Goal: Information Seeking & Learning: Obtain resource

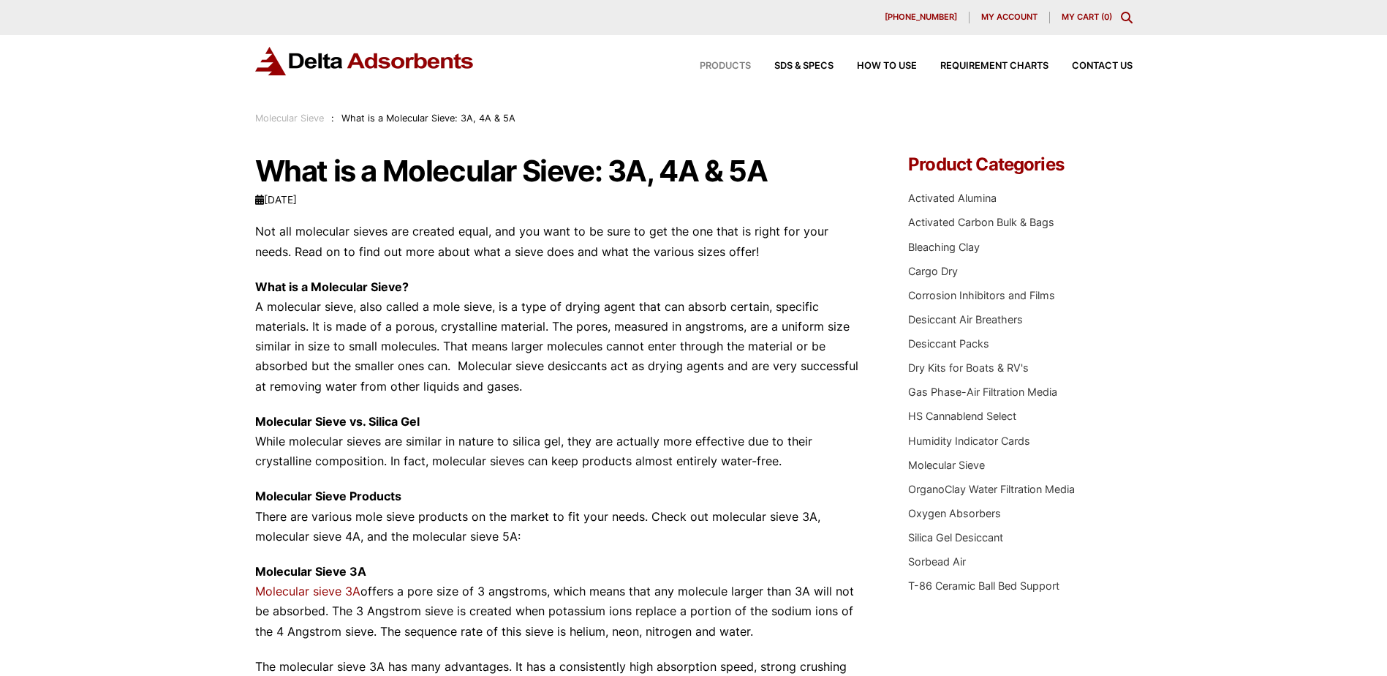
click at [731, 61] on span "Products" at bounding box center [725, 66] width 51 height 10
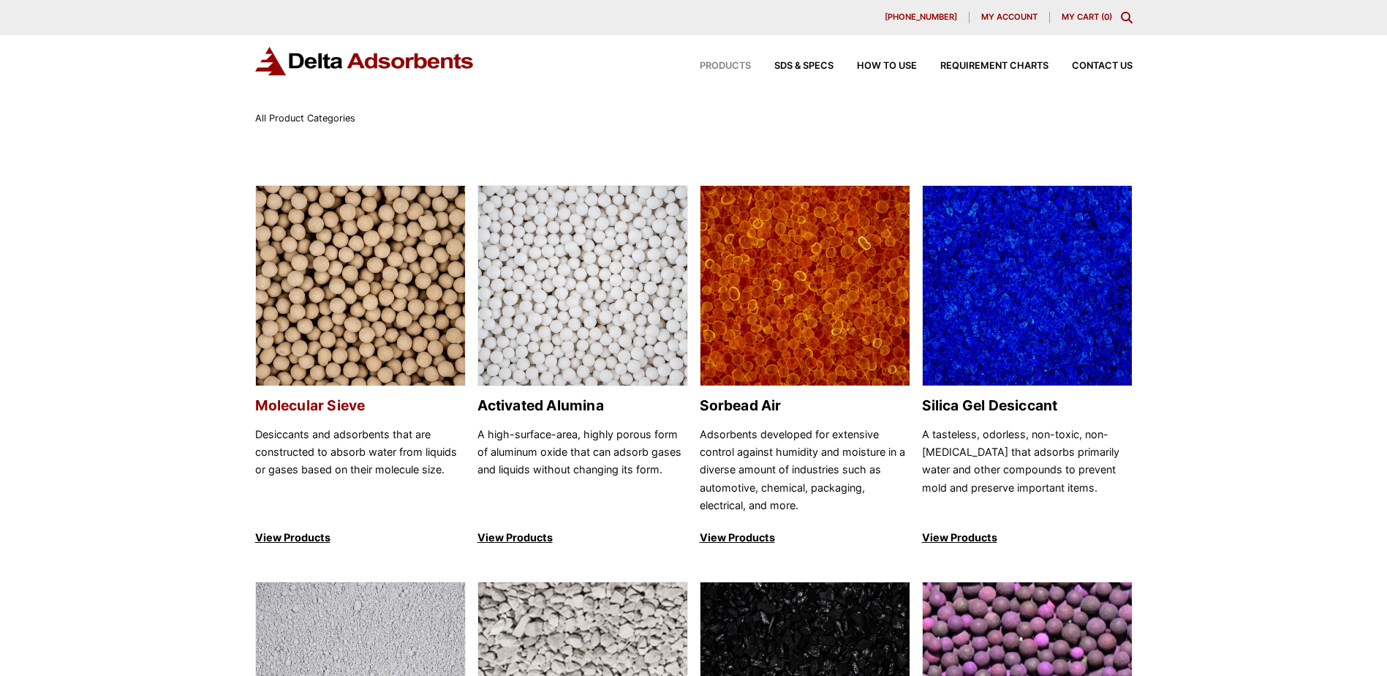
click at [330, 405] on h2 "Molecular Sieve" at bounding box center [360, 405] width 211 height 17
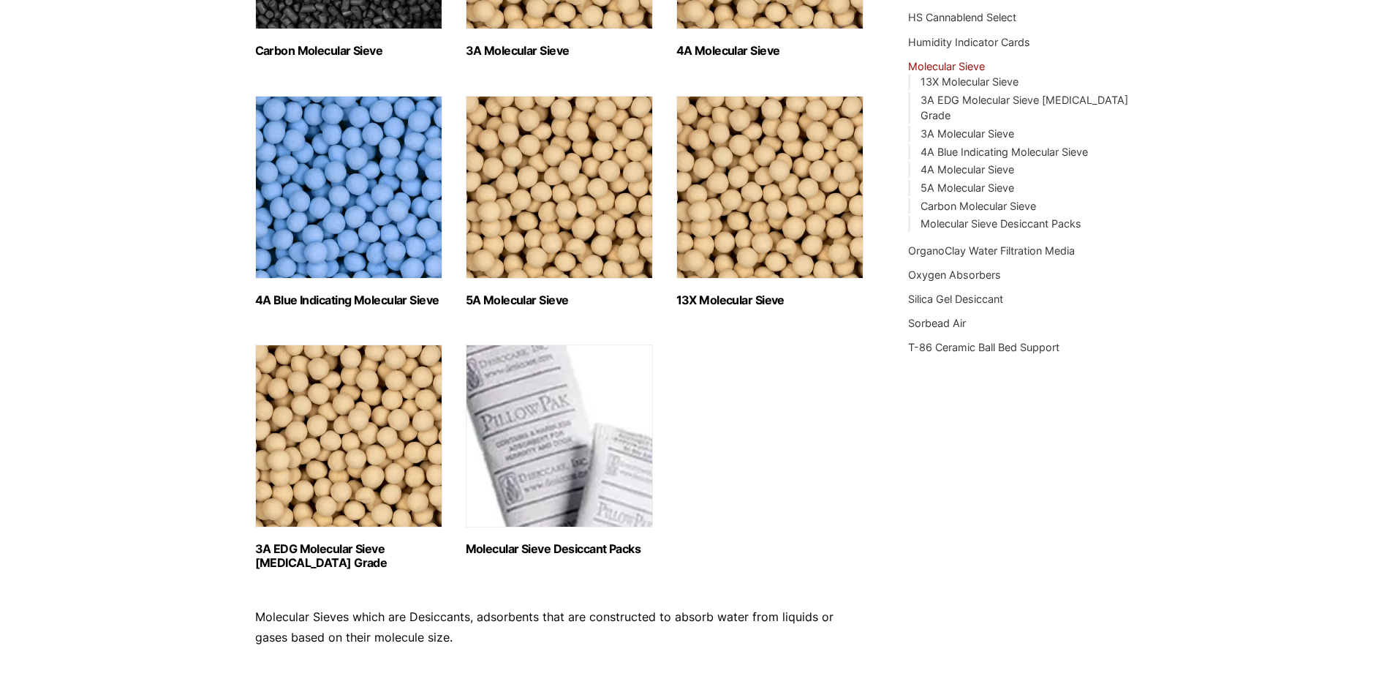
scroll to position [366, 0]
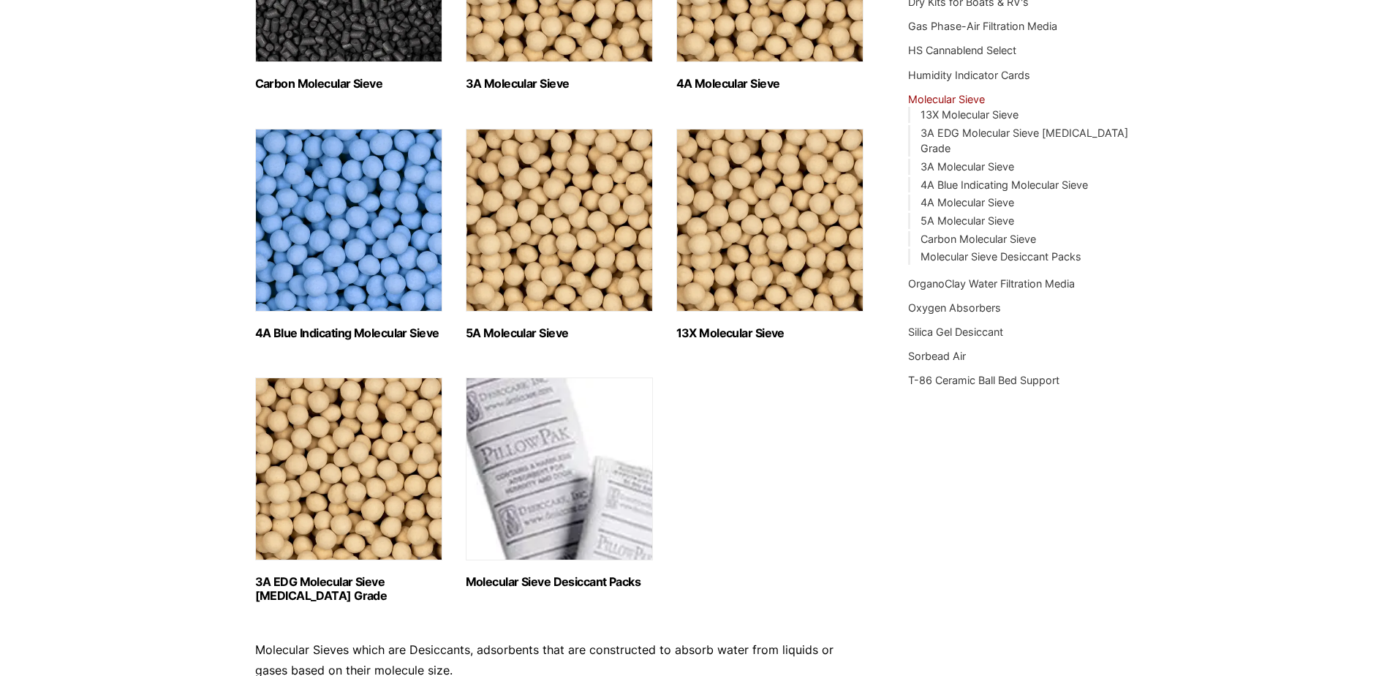
click at [746, 326] on h2 "13X Molecular Sieve (2)" at bounding box center [769, 333] width 187 height 14
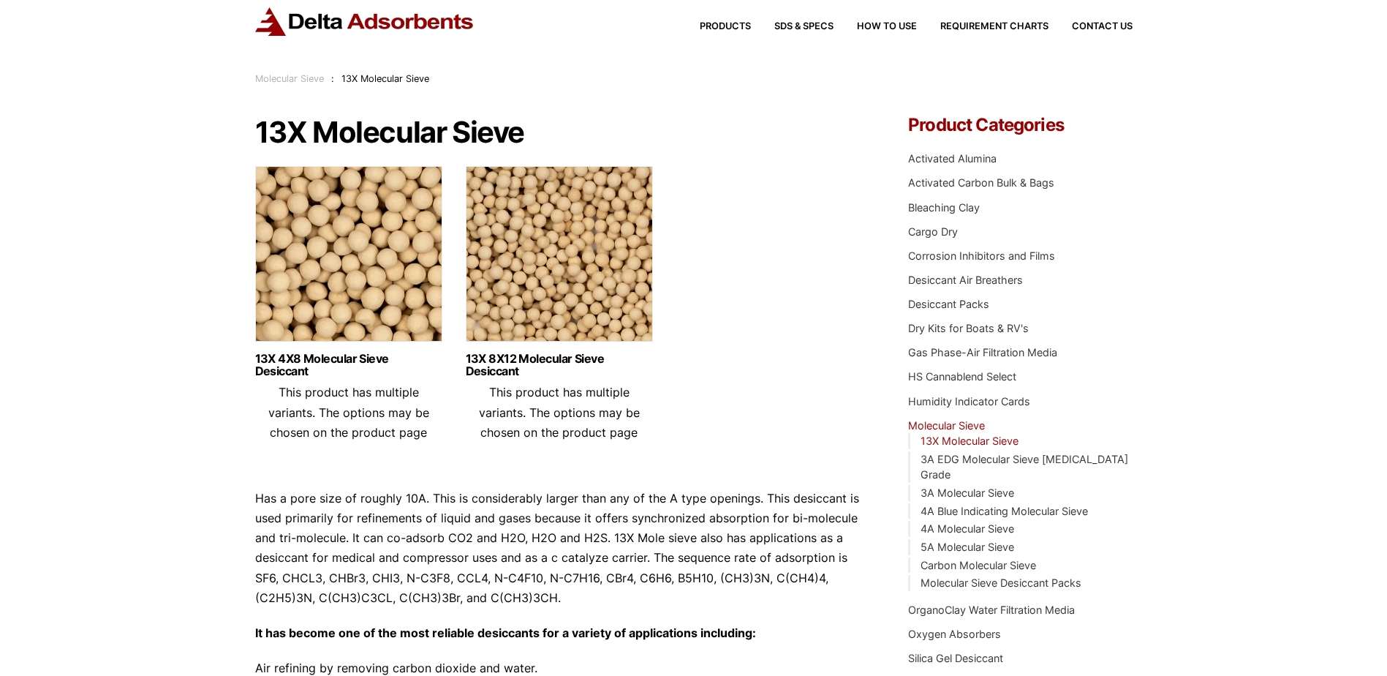
scroll to position [13, 0]
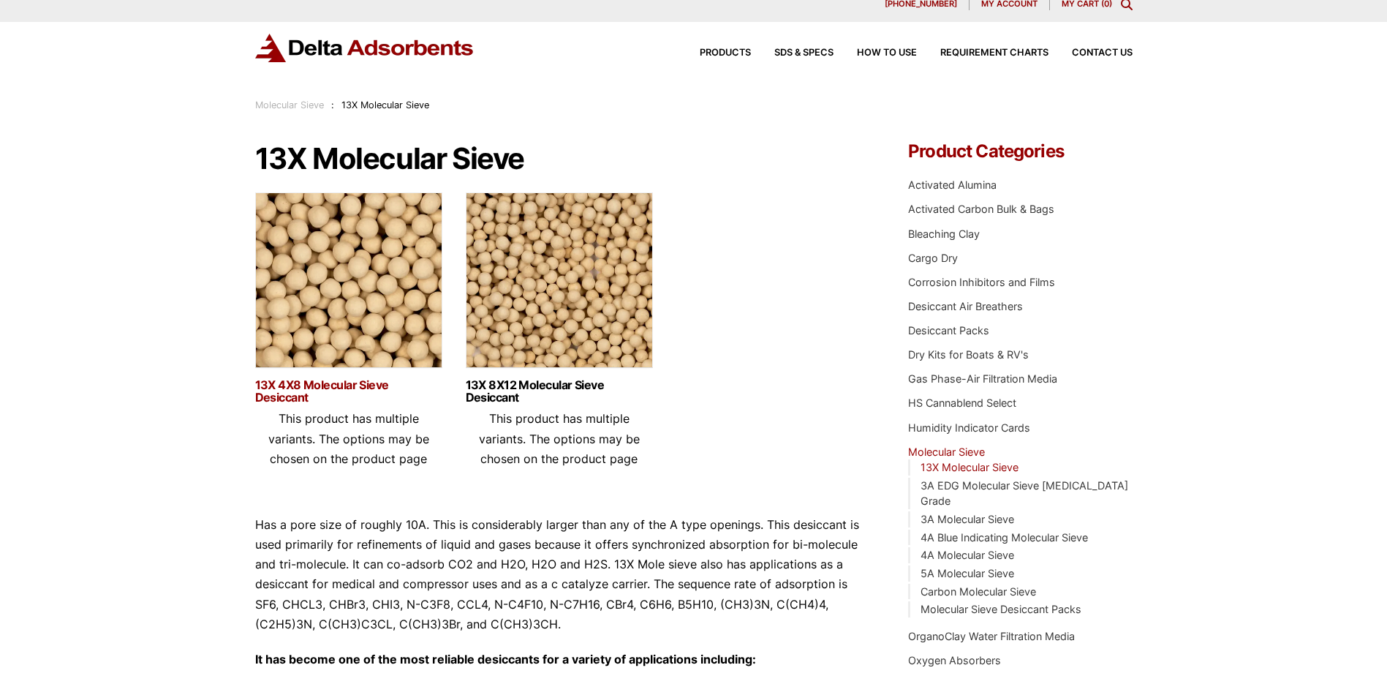
click at [374, 385] on link "13X 4X8 Molecular Sieve Desiccant" at bounding box center [348, 391] width 187 height 25
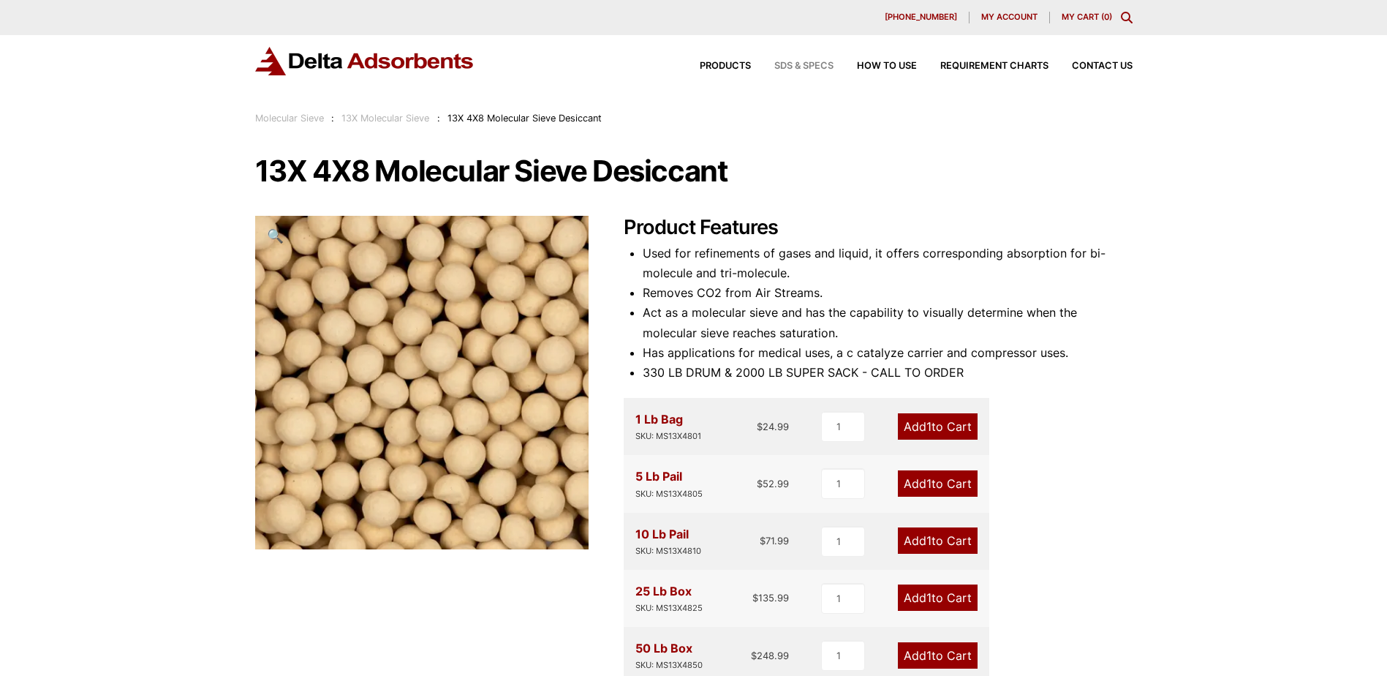
click at [787, 68] on span "SDS & SPECS" at bounding box center [803, 66] width 59 height 10
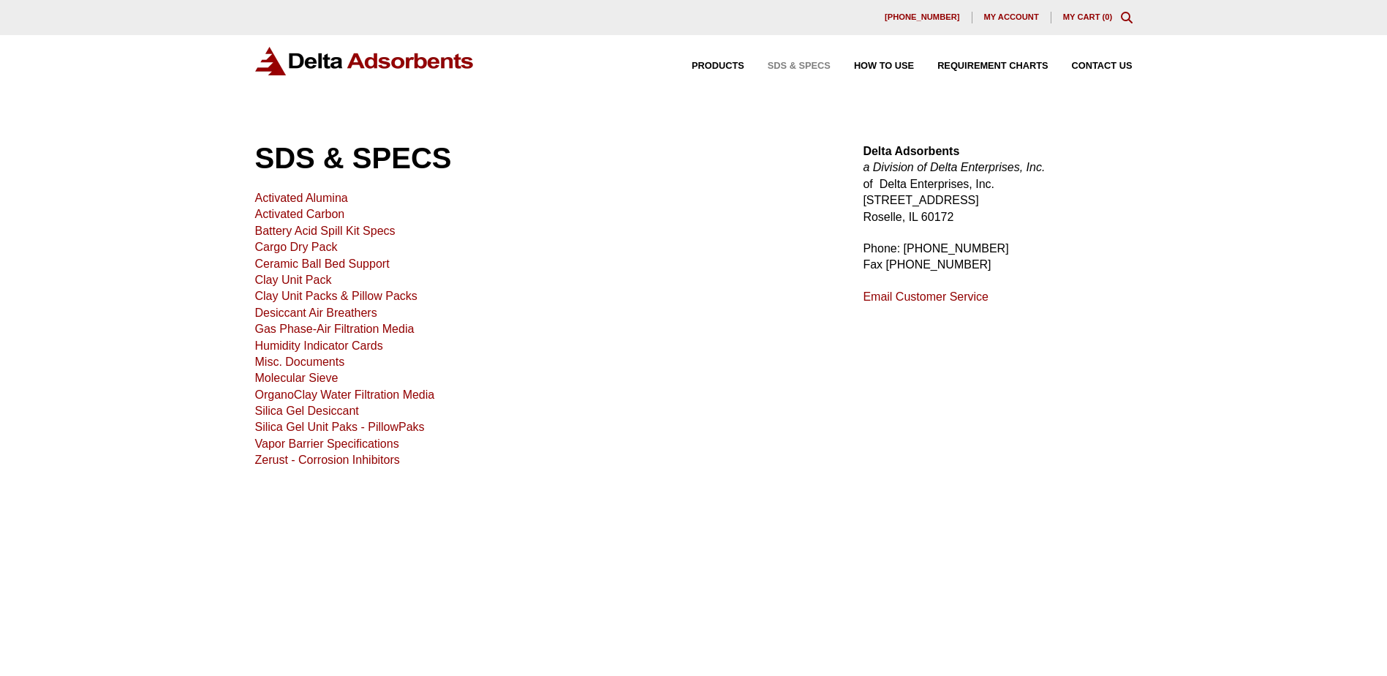
click at [317, 377] on link "Molecular Sieve" at bounding box center [296, 378] width 83 height 12
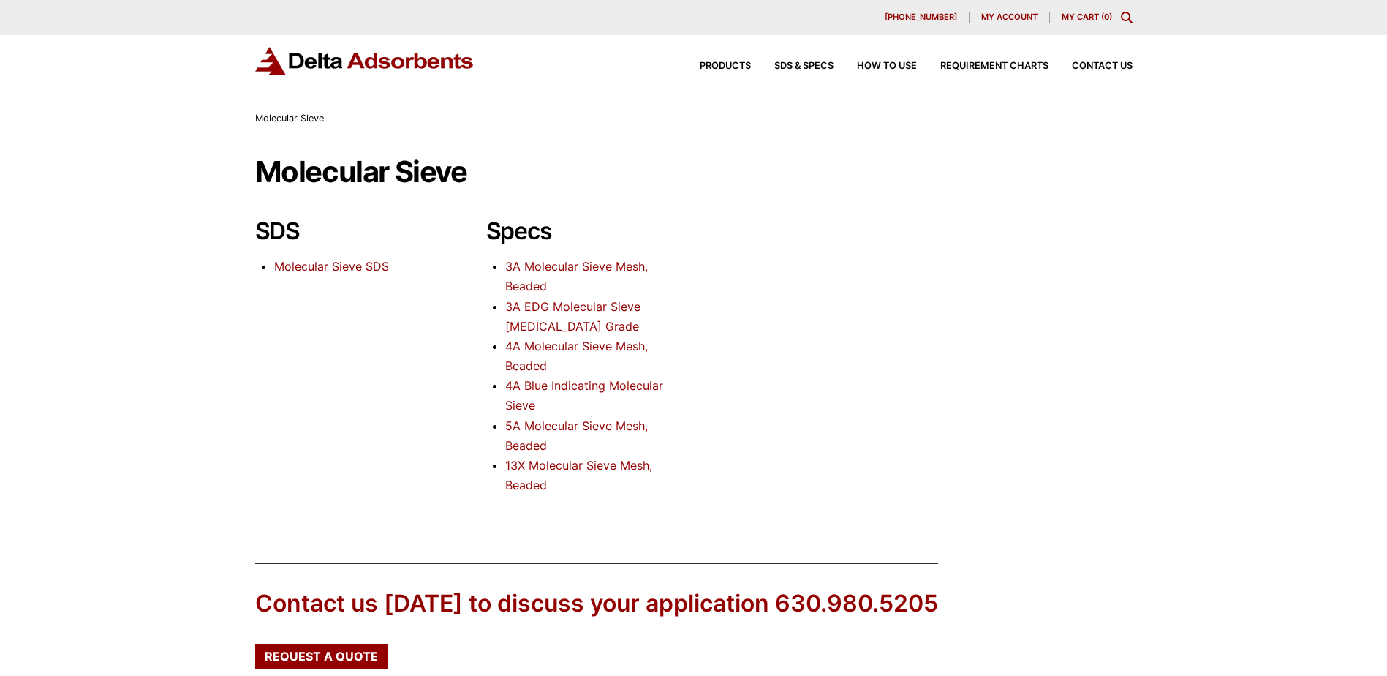
click at [531, 463] on link "13X Molecular Sieve Mesh, Beaded" at bounding box center [578, 475] width 147 height 34
click at [1063, 411] on div "SDS Molecular Sieve SDS Specs 3A Molecular Sieve Mesh, Beaded 3A EDG Molecular …" at bounding box center [694, 364] width 878 height 294
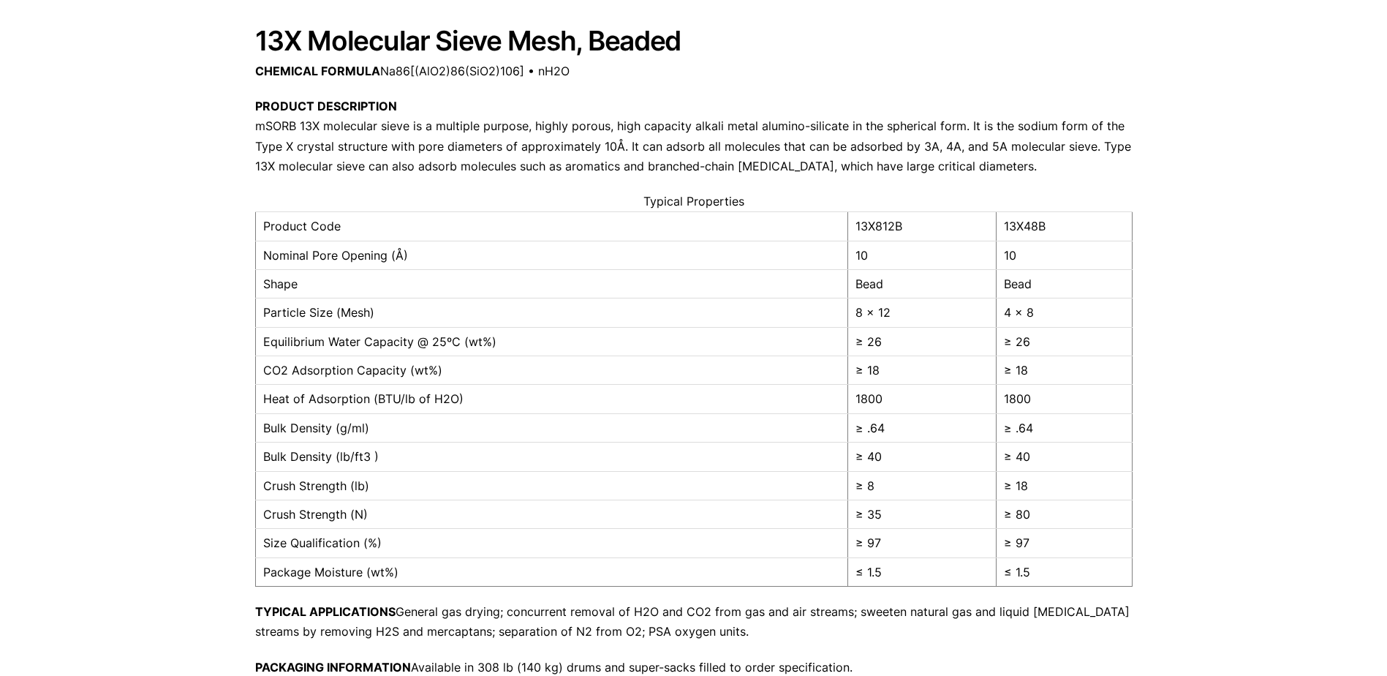
scroll to position [146, 0]
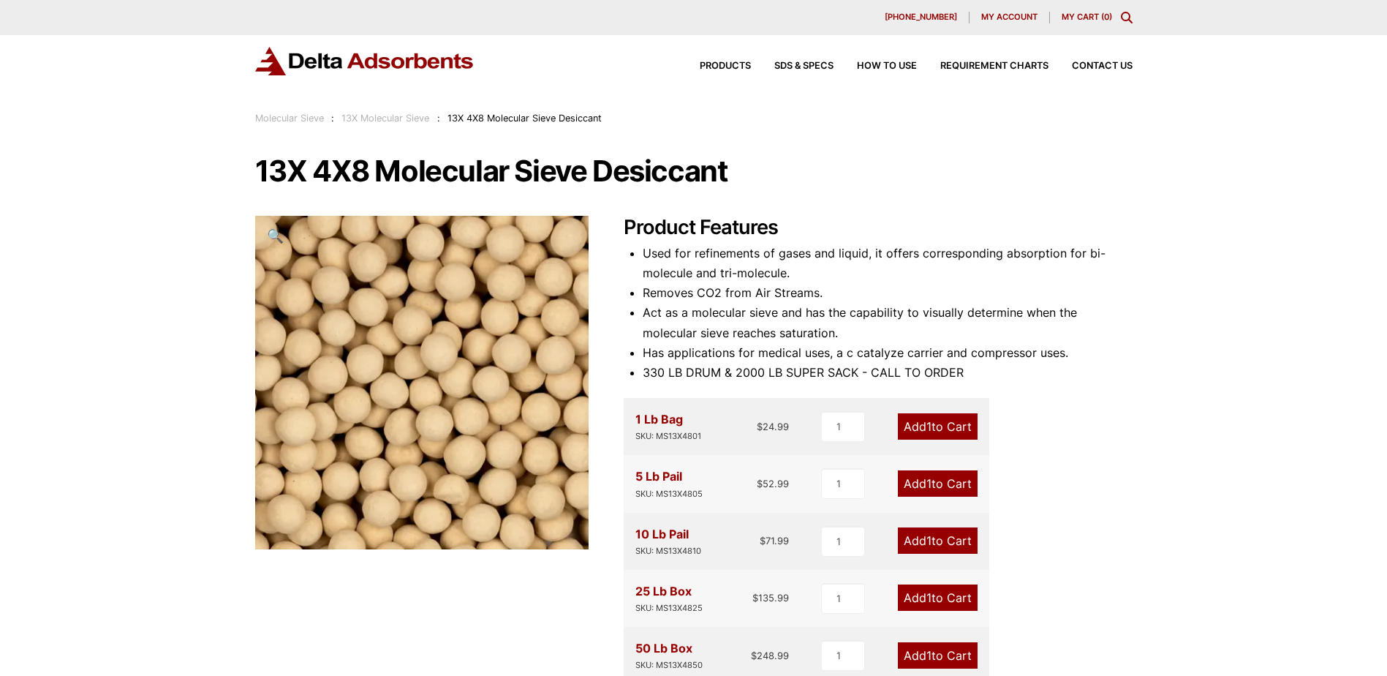
click at [1313, 368] on div "Our website has detected that you are using an outdated browser that will preve…" at bounding box center [693, 636] width 1387 height 1272
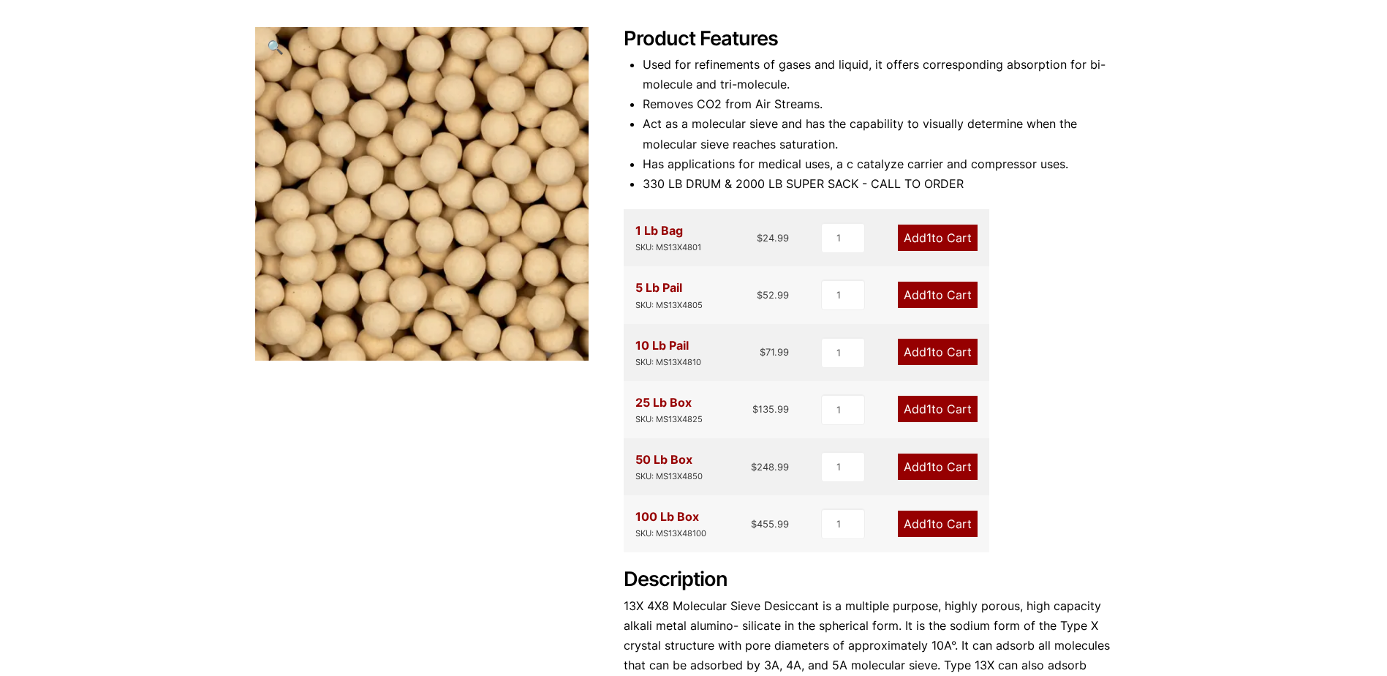
scroll to position [146, 0]
